Goal: Find contact information: Find contact information

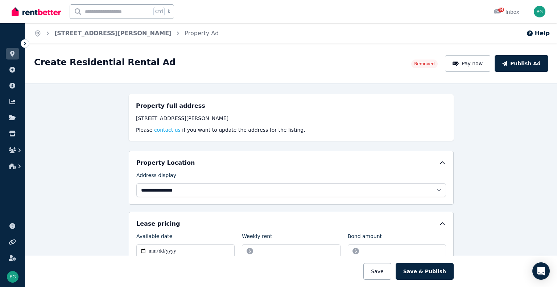
select select "**********"
click at [502, 11] on span "44" at bounding box center [501, 10] width 6 height 4
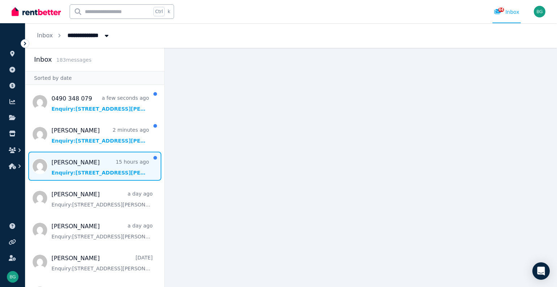
click at [92, 168] on span "Message list" at bounding box center [94, 165] width 139 height 29
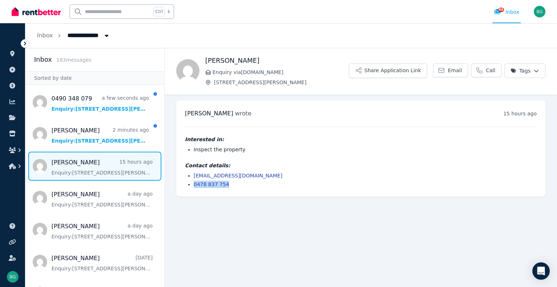
drag, startPoint x: 229, startPoint y: 184, endPoint x: 192, endPoint y: 184, distance: 36.2
click at [192, 184] on ul "[EMAIL_ADDRESS][DOMAIN_NAME] 0478 837 754" at bounding box center [361, 180] width 352 height 16
copy link "0478 837 754"
drag, startPoint x: 252, startPoint y: 176, endPoint x: 193, endPoint y: 172, distance: 59.6
click at [193, 172] on ul "[EMAIL_ADDRESS][DOMAIN_NAME] 0478 837 754" at bounding box center [361, 180] width 352 height 16
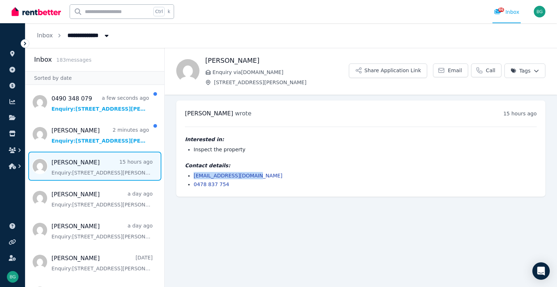
copy link "[EMAIL_ADDRESS][DOMAIN_NAME]"
drag, startPoint x: 258, startPoint y: 61, endPoint x: 204, endPoint y: 61, distance: 53.3
click at [204, 61] on div "[PERSON_NAME] Enquiry via [DOMAIN_NAME] [STREET_ADDRESS][PERSON_NAME] Share App…" at bounding box center [361, 70] width 392 height 30
copy h1 "[PERSON_NAME]"
click at [296, 142] on h4 "Interested in:" at bounding box center [361, 139] width 352 height 7
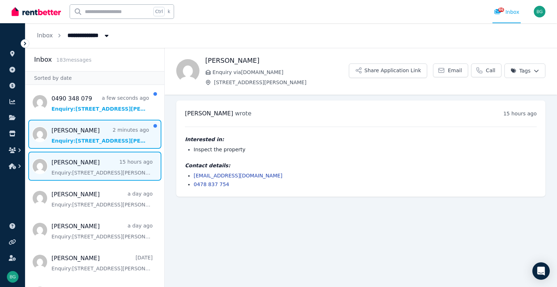
click at [116, 137] on span "Message list" at bounding box center [94, 134] width 139 height 29
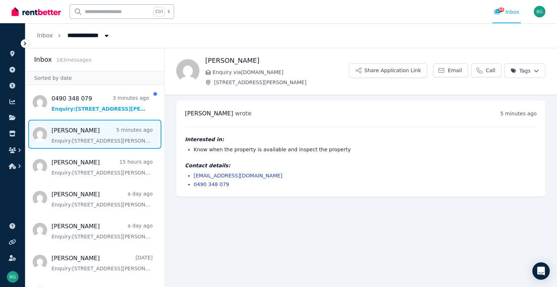
click at [212, 65] on h1 "[PERSON_NAME]" at bounding box center [277, 60] width 144 height 10
copy h1 "[PERSON_NAME]"
drag, startPoint x: 228, startPoint y: 184, endPoint x: 190, endPoint y: 184, distance: 38.1
click at [190, 184] on ul "[EMAIL_ADDRESS][DOMAIN_NAME] 0490 348 079" at bounding box center [361, 180] width 352 height 16
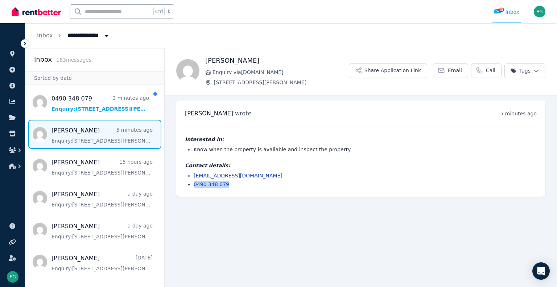
copy link "0490 348 079"
drag, startPoint x: 264, startPoint y: 178, endPoint x: 186, endPoint y: 177, distance: 78.3
click at [186, 177] on ul "[EMAIL_ADDRESS][DOMAIN_NAME] 0490 348 079" at bounding box center [361, 180] width 352 height 16
copy link "[EMAIL_ADDRESS][DOMAIN_NAME]"
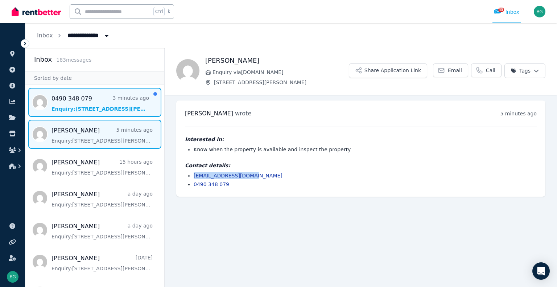
click at [104, 105] on span "Message list" at bounding box center [94, 102] width 139 height 29
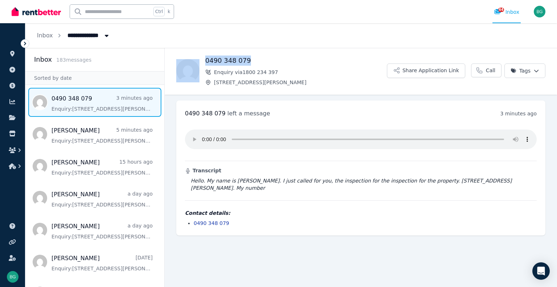
drag, startPoint x: 251, startPoint y: 59, endPoint x: 197, endPoint y: 61, distance: 53.6
click at [197, 61] on div "0490 348 079 Enquiry via 1800 234 397 [STREET_ADDRESS][PERSON_NAME] Application…" at bounding box center [361, 70] width 392 height 30
click at [356, 90] on div "0490 348 079 Enquiry via 1800 234 397 [STREET_ADDRESS][PERSON_NAME] Application…" at bounding box center [361, 71] width 392 height 46
drag, startPoint x: 236, startPoint y: 214, endPoint x: 189, endPoint y: 214, distance: 46.4
click at [194, 219] on li "0490 348 079" at bounding box center [365, 222] width 343 height 7
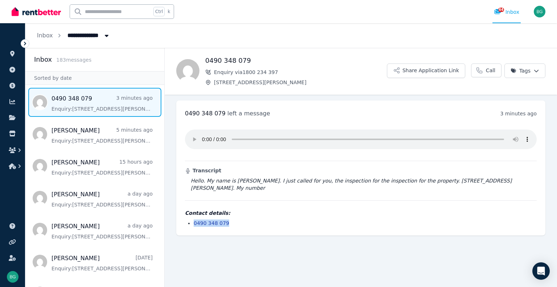
copy link "0490 348 079"
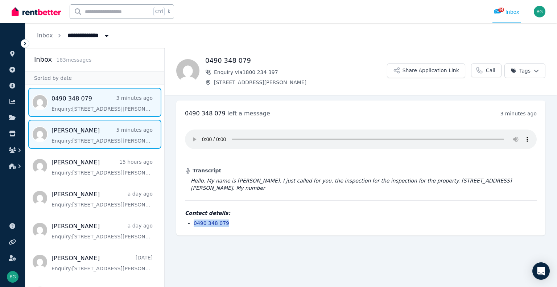
click at [87, 146] on span "Message list" at bounding box center [94, 134] width 139 height 29
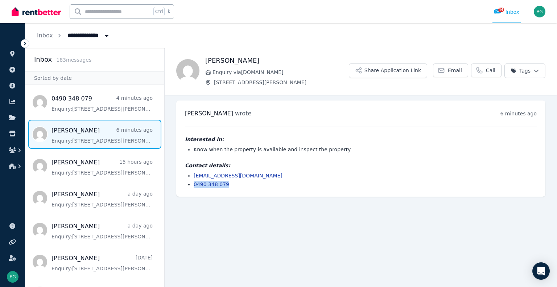
drag, startPoint x: 237, startPoint y: 186, endPoint x: 181, endPoint y: 186, distance: 56.2
click at [181, 186] on div "[PERSON_NAME] wrote 6 minutes ago 4:25 pm [DATE][DATE] Interested in: Know when…" at bounding box center [360, 148] width 369 height 96
copy link "0490 348 079"
click at [323, 159] on div "Interested in: Know when the property is available and inspect the property Con…" at bounding box center [361, 156] width 352 height 61
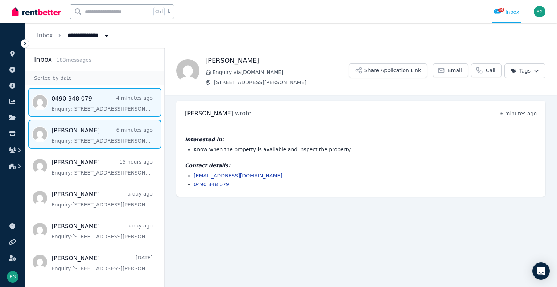
click at [68, 95] on span "Message list" at bounding box center [94, 102] width 139 height 29
